Goal: Check status: Check status

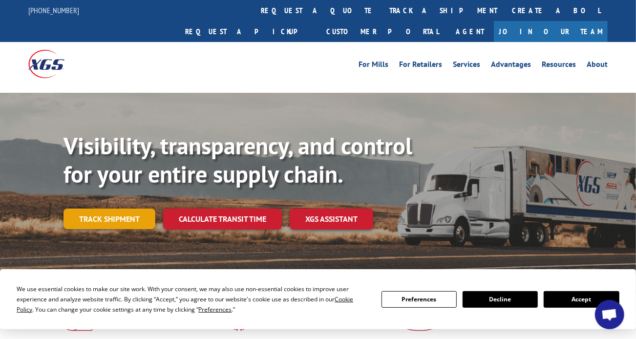
click at [139, 209] on link "Track shipment" at bounding box center [109, 219] width 92 height 21
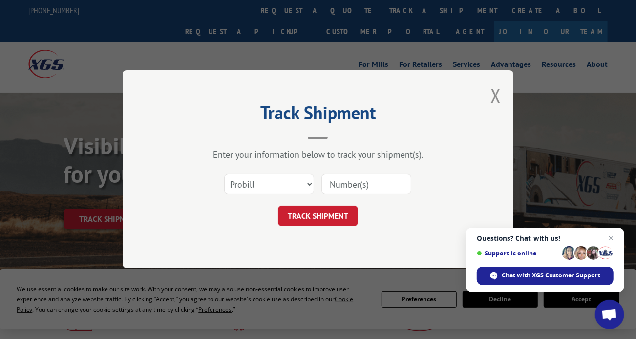
click at [566, 298] on div "Track Shipment Enter your information below to track your shipment(s). Select c…" at bounding box center [318, 169] width 636 height 339
click at [614, 236] on span "Close chat" at bounding box center [611, 238] width 12 height 12
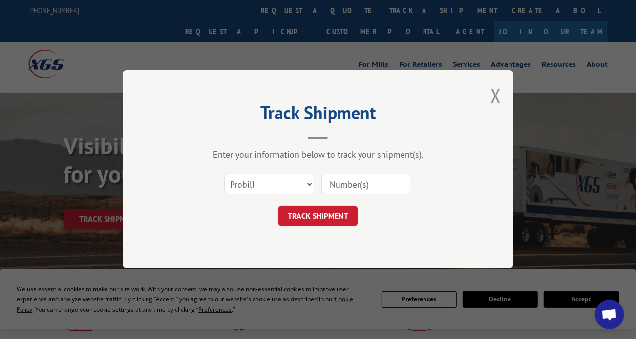
click at [570, 295] on div "Track Shipment Enter your information below to track your shipment(s). Select c…" at bounding box center [318, 169] width 636 height 339
click at [496, 92] on button "Close modal" at bounding box center [495, 96] width 11 height 26
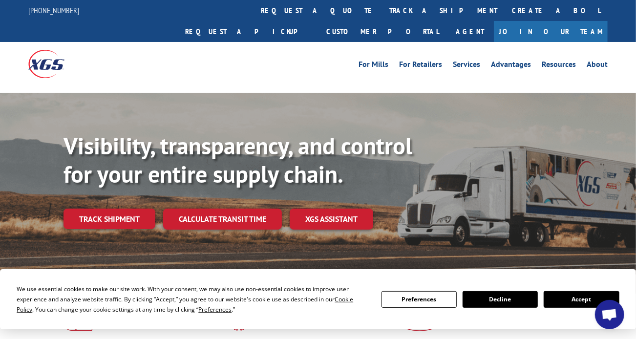
click at [571, 304] on button "Accept" at bounding box center [581, 299] width 75 height 17
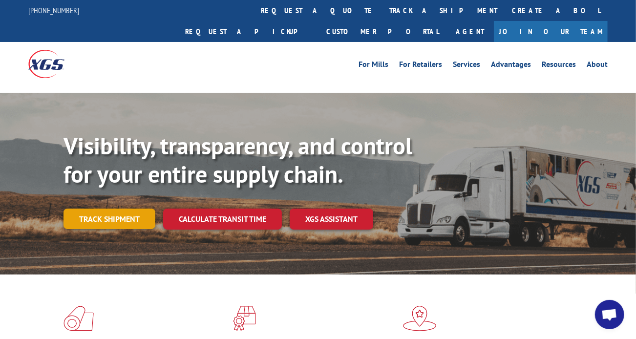
click at [105, 209] on link "Track shipment" at bounding box center [109, 219] width 92 height 21
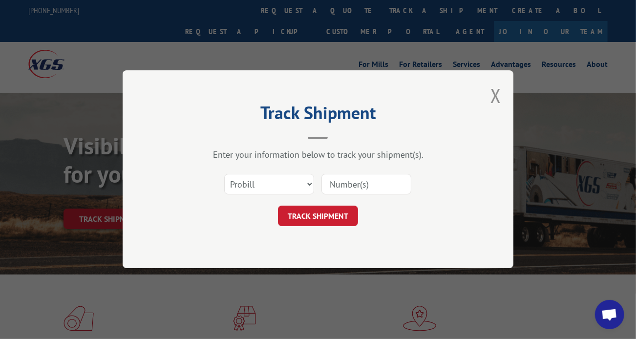
click at [358, 184] on input at bounding box center [366, 184] width 90 height 21
type input "16618426"
click at [333, 217] on button "TRACK SHIPMENT" at bounding box center [318, 216] width 80 height 21
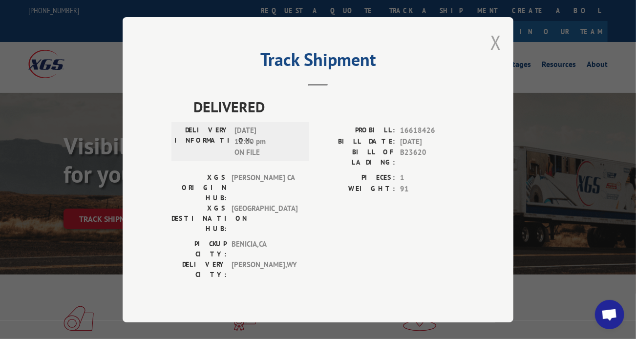
click at [493, 55] on button "Close modal" at bounding box center [495, 42] width 11 height 26
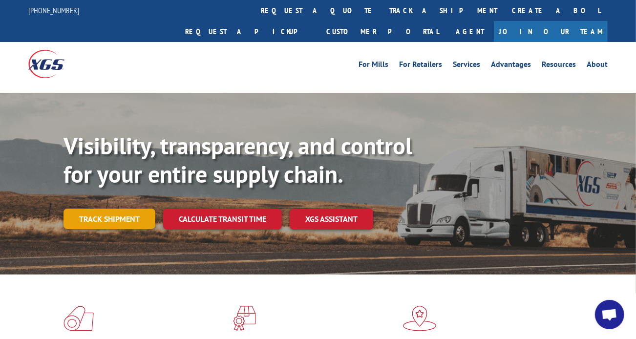
click at [110, 209] on link "Track shipment" at bounding box center [109, 219] width 92 height 21
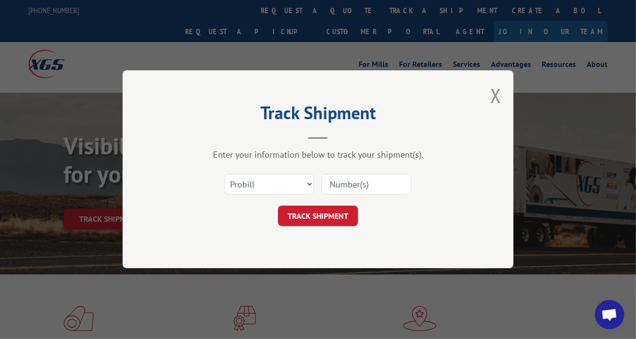
click at [342, 183] on input at bounding box center [366, 184] width 90 height 21
paste input "17562697"
type input "17562697"
click at [314, 210] on button "TRACK SHIPMENT" at bounding box center [318, 216] width 80 height 21
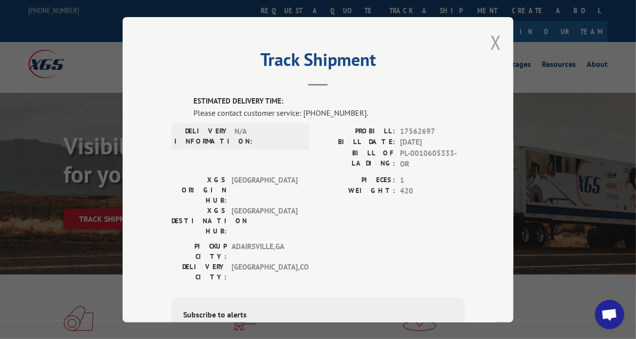
click at [494, 42] on button "Close modal" at bounding box center [495, 42] width 11 height 26
